Goal: Information Seeking & Learning: Learn about a topic

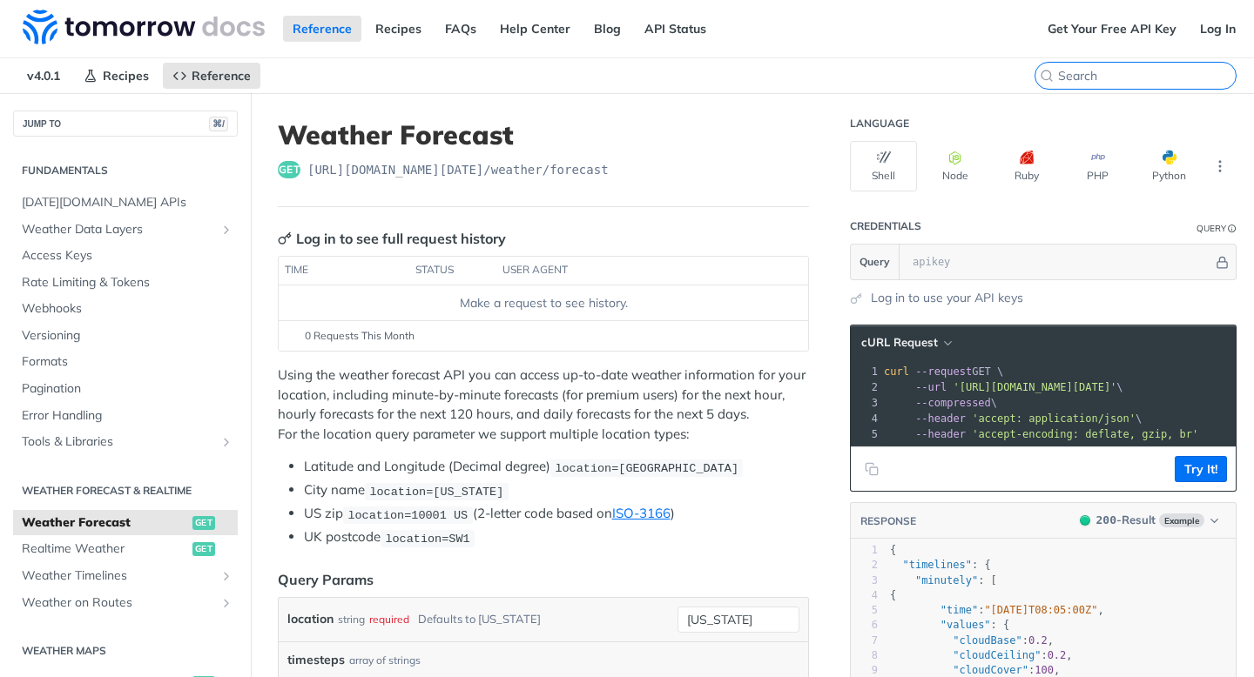
click at [1158, 80] on input "search" at bounding box center [1147, 76] width 178 height 16
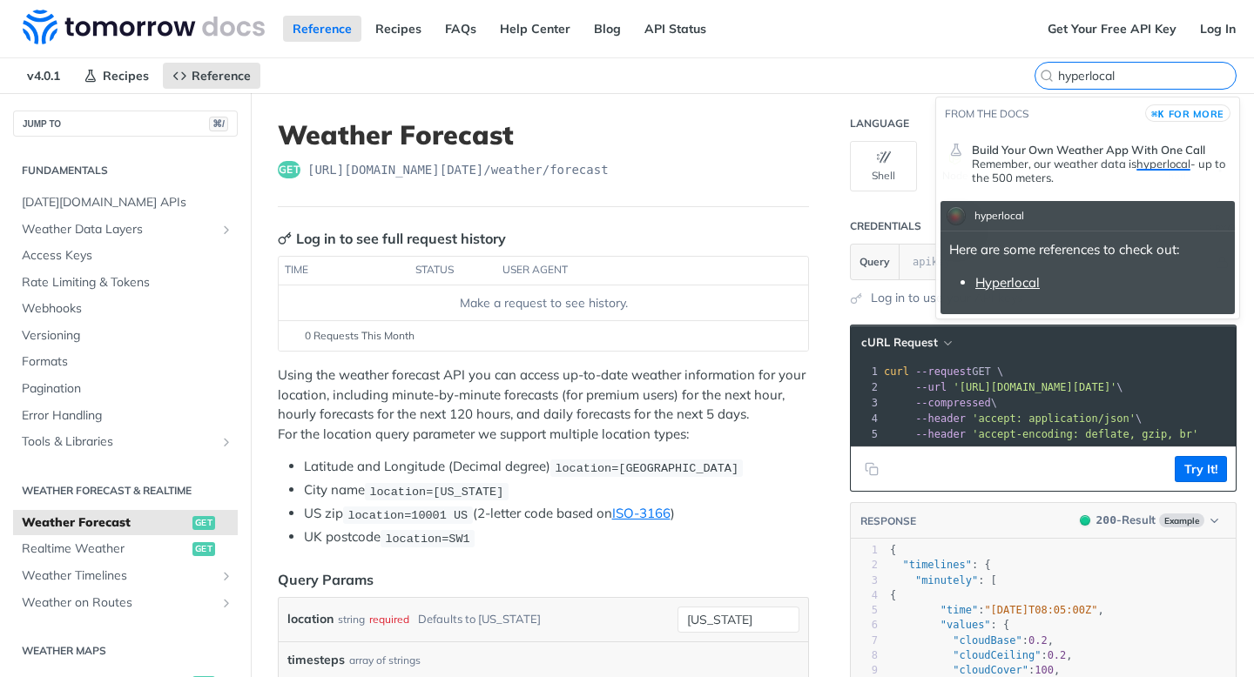
type input "hyperlocal"
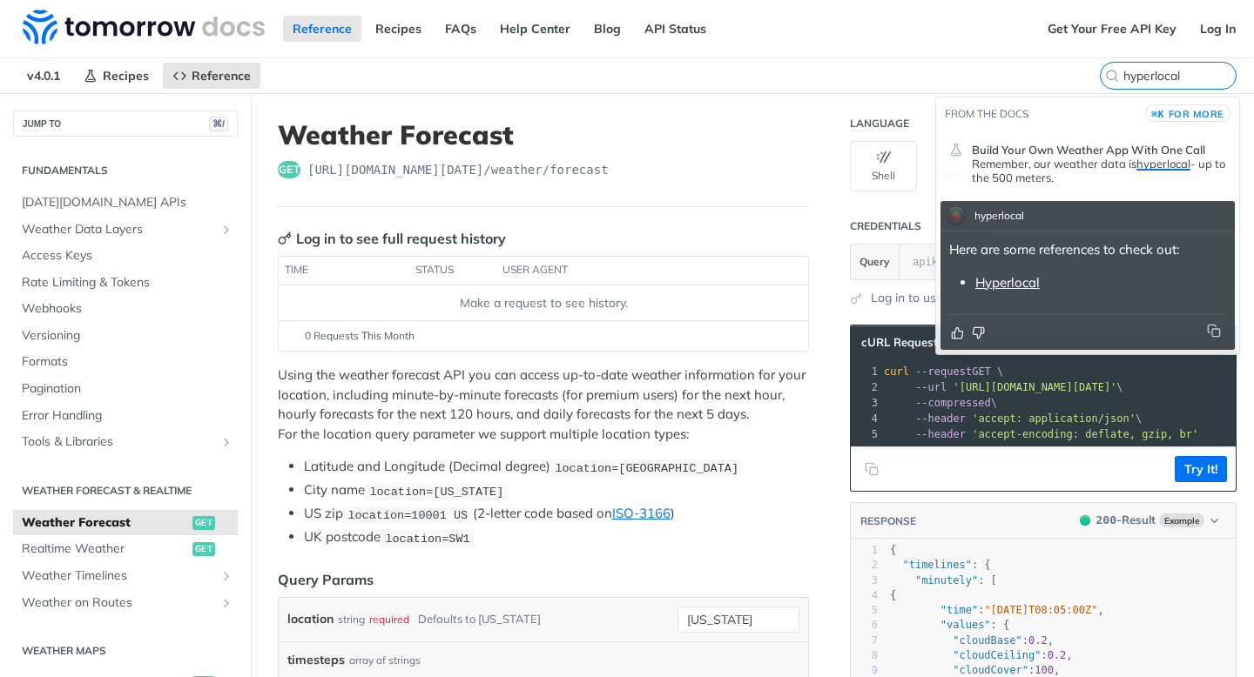
click at [1015, 286] on link "Hyperlocal" at bounding box center [1007, 282] width 64 height 17
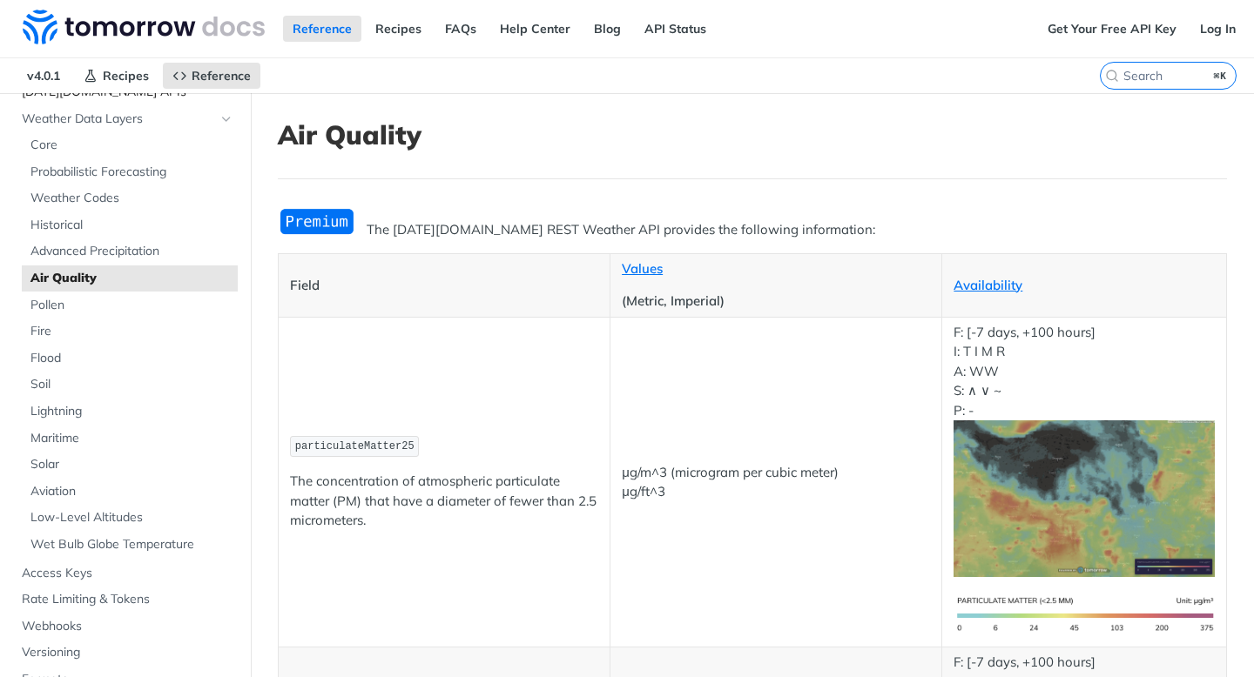
scroll to position [130, 0]
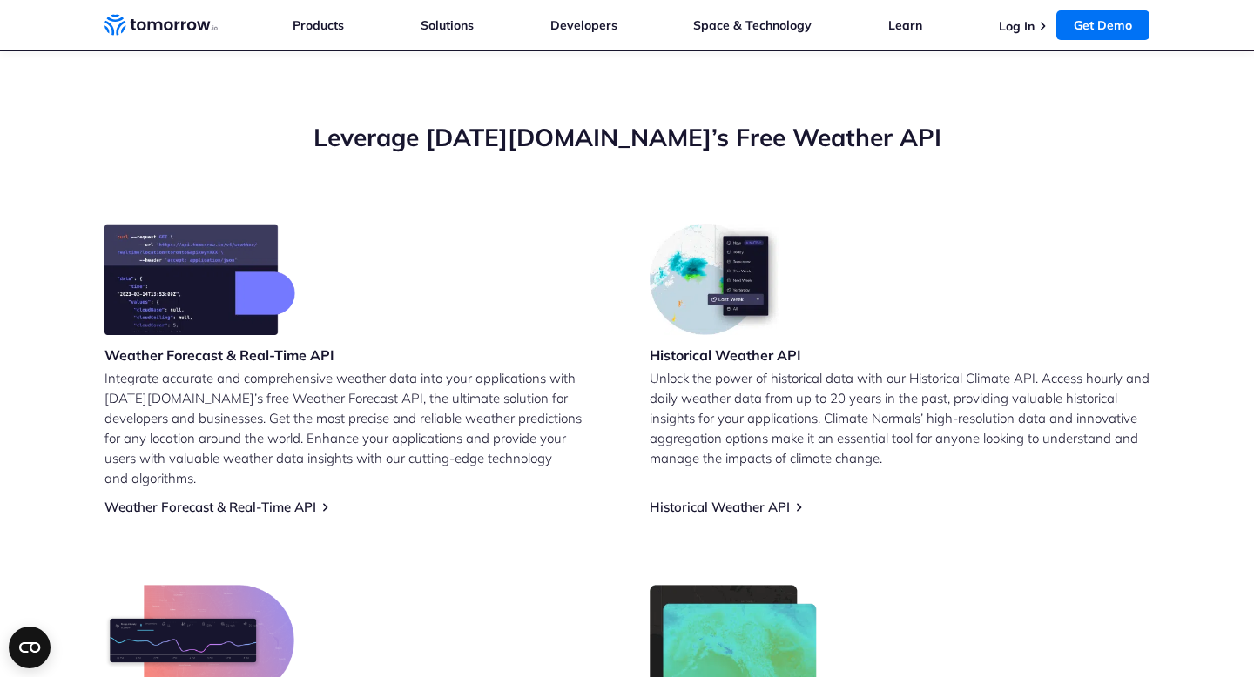
scroll to position [1173, 0]
